Goal: Information Seeking & Learning: Learn about a topic

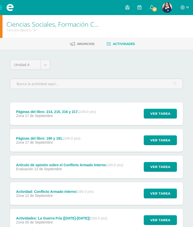
click at [14, 12] on span at bounding box center [10, 7] width 20 height 15
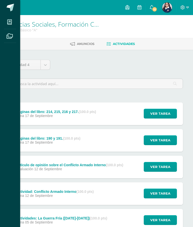
click at [14, 7] on span at bounding box center [11, 8] width 8 height 8
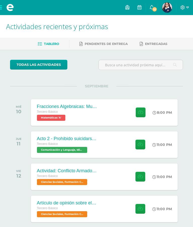
scroll to position [6, 0]
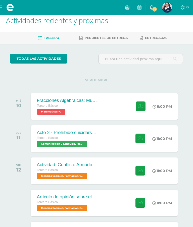
click at [106, 109] on div "Fracciones Algebraicas: Multiplicación y División Tercero Básico Matemáticas 'A…" at bounding box center [104, 106] width 147 height 27
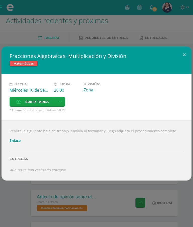
click at [185, 55] on button at bounding box center [184, 55] width 14 height 17
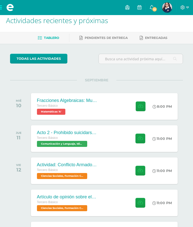
scroll to position [0, 0]
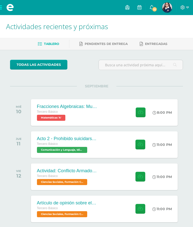
click at [153, 9] on span "12" at bounding box center [155, 10] width 6 height 6
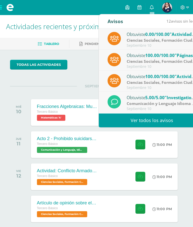
click at [157, 121] on link "Ver todos los avisos" at bounding box center [152, 121] width 106 height 14
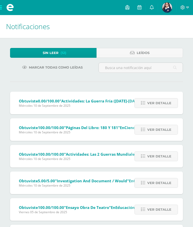
click at [164, 102] on span "Ver detalle" at bounding box center [159, 103] width 24 height 9
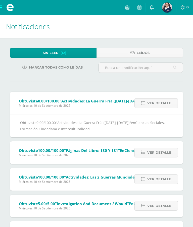
click at [165, 103] on span "Ver detalle" at bounding box center [159, 103] width 24 height 9
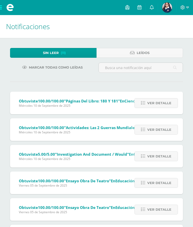
click at [167, 103] on span "Ver detalle" at bounding box center [159, 103] width 24 height 9
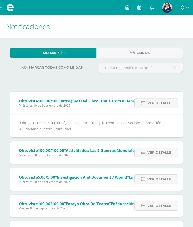
click at [169, 103] on span "Ver detalle" at bounding box center [159, 103] width 24 height 9
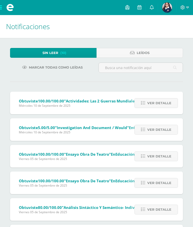
click at [169, 103] on span "Ver detalle" at bounding box center [159, 103] width 24 height 9
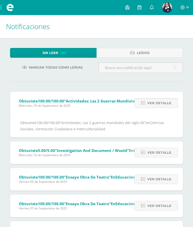
click at [166, 104] on span "Ver detalle" at bounding box center [159, 103] width 24 height 9
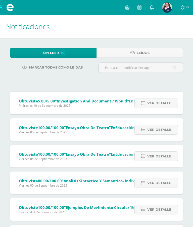
click at [167, 105] on span "Ver detalle" at bounding box center [159, 103] width 24 height 9
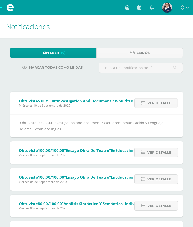
click at [168, 105] on span "Ver detalle" at bounding box center [159, 103] width 24 height 9
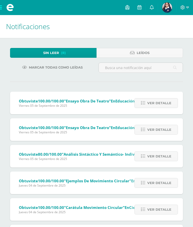
click at [168, 105] on span "Ver detalle" at bounding box center [159, 103] width 24 height 9
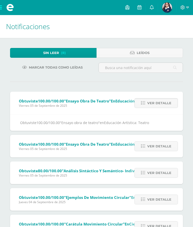
click at [168, 105] on span "Ver detalle" at bounding box center [159, 103] width 24 height 9
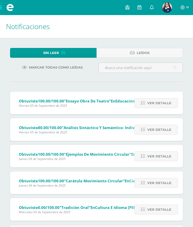
click at [169, 105] on span "Ver detalle" at bounding box center [159, 103] width 24 height 9
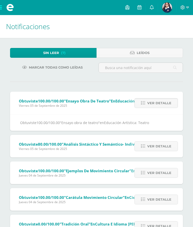
click at [170, 105] on span "Ver detalle" at bounding box center [159, 103] width 24 height 9
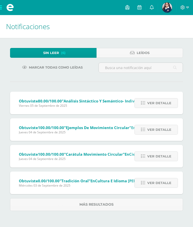
click at [171, 105] on span "Ver detalle" at bounding box center [159, 103] width 24 height 9
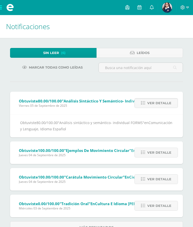
click at [168, 106] on span "Ver detalle" at bounding box center [159, 103] width 24 height 9
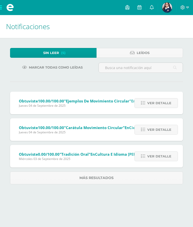
click at [118, 182] on link "Más resultados" at bounding box center [96, 178] width 173 height 13
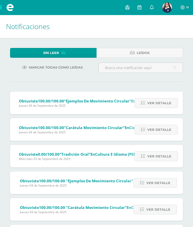
click at [164, 107] on span "Ver detalle" at bounding box center [159, 103] width 24 height 9
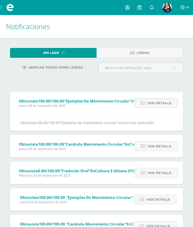
click at [168, 105] on span "Ver detalle" at bounding box center [159, 103] width 24 height 9
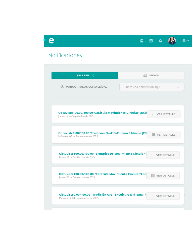
scroll to position [0, 1]
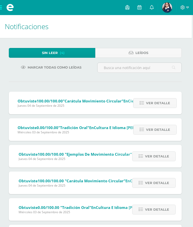
click at [152, 104] on span "Ver detalle" at bounding box center [158, 103] width 24 height 9
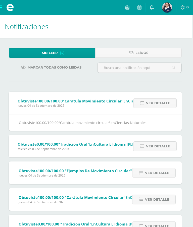
click at [170, 103] on link "Ver detalle" at bounding box center [154, 103] width 43 height 10
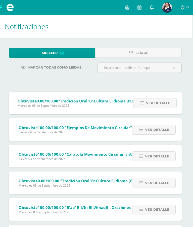
scroll to position [0, 0]
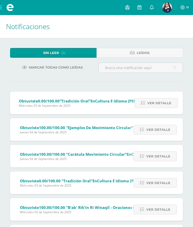
click at [169, 103] on span "Ver detalle" at bounding box center [159, 103] width 24 height 9
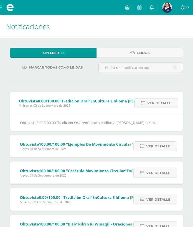
click at [164, 103] on span "Ver detalle" at bounding box center [159, 103] width 24 height 9
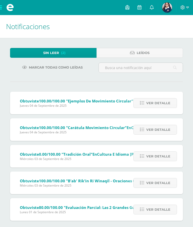
click at [165, 103] on span "Ver detalle" at bounding box center [158, 103] width 24 height 9
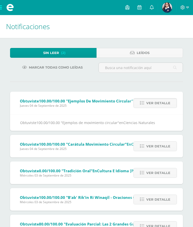
click at [167, 101] on span "Ver detalle" at bounding box center [158, 103] width 24 height 9
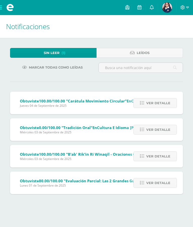
click at [165, 102] on span "Ver detalle" at bounding box center [158, 103] width 24 height 9
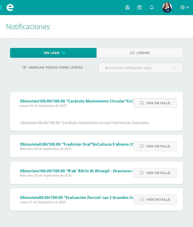
click at [163, 103] on span "Ver detalle" at bounding box center [158, 103] width 24 height 9
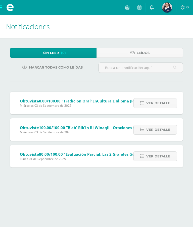
click at [85, 55] on link "Sin leer (0)" at bounding box center [53, 53] width 86 height 10
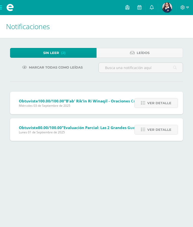
click at [152, 105] on span "Ver detalle" at bounding box center [159, 103] width 24 height 9
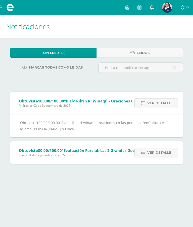
click at [159, 104] on span "Ver detalle" at bounding box center [159, 103] width 24 height 9
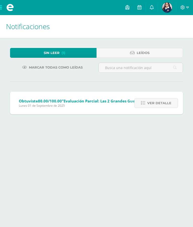
click at [161, 105] on span "Ver detalle" at bounding box center [159, 103] width 24 height 9
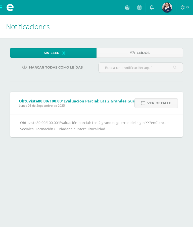
click at [168, 103] on span "Ver detalle" at bounding box center [159, 103] width 24 height 9
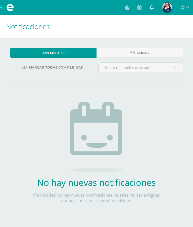
click at [1, 4] on span at bounding box center [10, 7] width 20 height 15
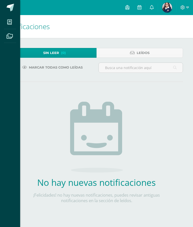
click at [12, 37] on icon at bounding box center [10, 36] width 6 height 5
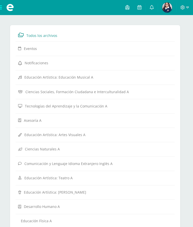
click at [1, 8] on span at bounding box center [10, 7] width 20 height 15
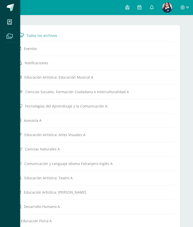
click at [12, 23] on icon at bounding box center [9, 22] width 5 height 5
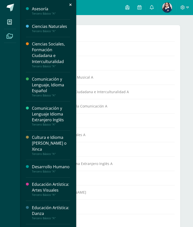
click at [65, 144] on div "Cultura e Idioma [PERSON_NAME] o Xinca" at bounding box center [51, 143] width 38 height 17
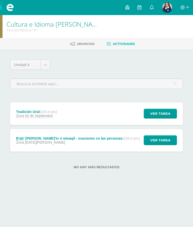
click at [97, 120] on div "Tradición Oral (100.0 pts) Zona [DATE] Ver tarea Tradición Oral Cultura e Idiom…" at bounding box center [96, 114] width 173 height 23
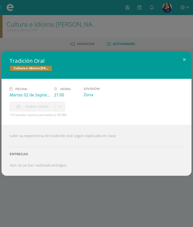
click at [59, 192] on div "Tradición Oral Cultura e Idioma Maya Garífuna o Xinca Fecha: [DATE] Hora: 21:00…" at bounding box center [96, 113] width 193 height 227
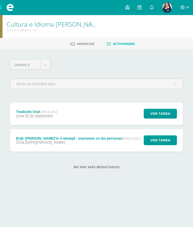
click at [87, 141] on div "Zona [DATE][PERSON_NAME]" at bounding box center [78, 143] width 124 height 4
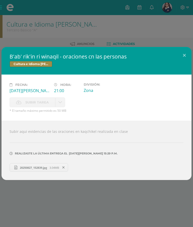
click at [33, 167] on link "20250827_152839.jpg 3.04MB" at bounding box center [39, 167] width 59 height 9
